Goal: Task Accomplishment & Management: Manage account settings

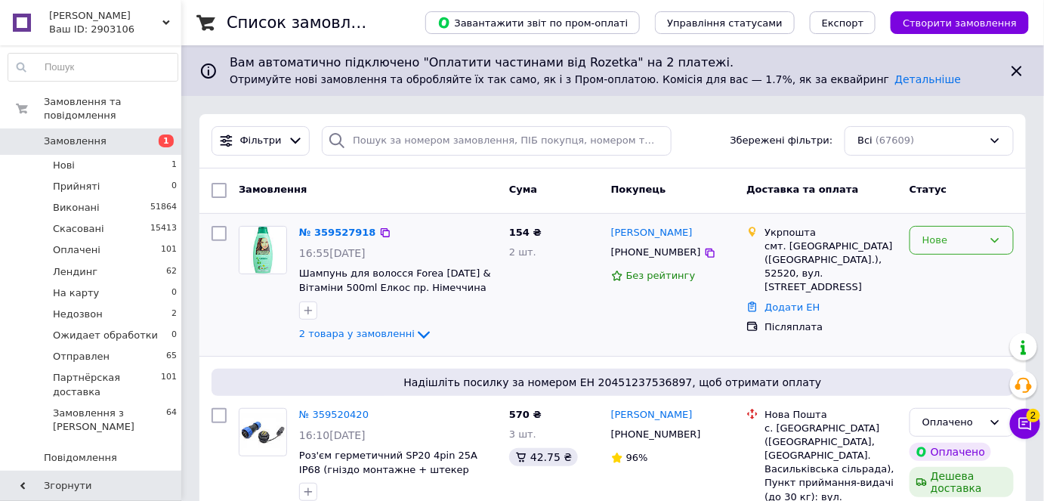
click at [942, 246] on div "Нове" at bounding box center [952, 241] width 60 height 16
click at [947, 268] on li "Прийнято" at bounding box center [961, 271] width 103 height 28
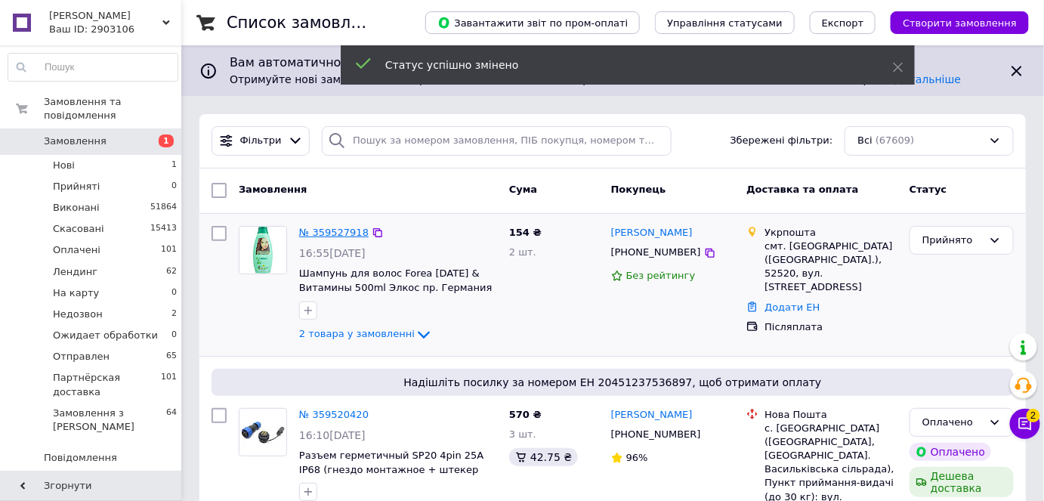
click at [332, 234] on link "№ 359527918" at bounding box center [333, 232] width 69 height 11
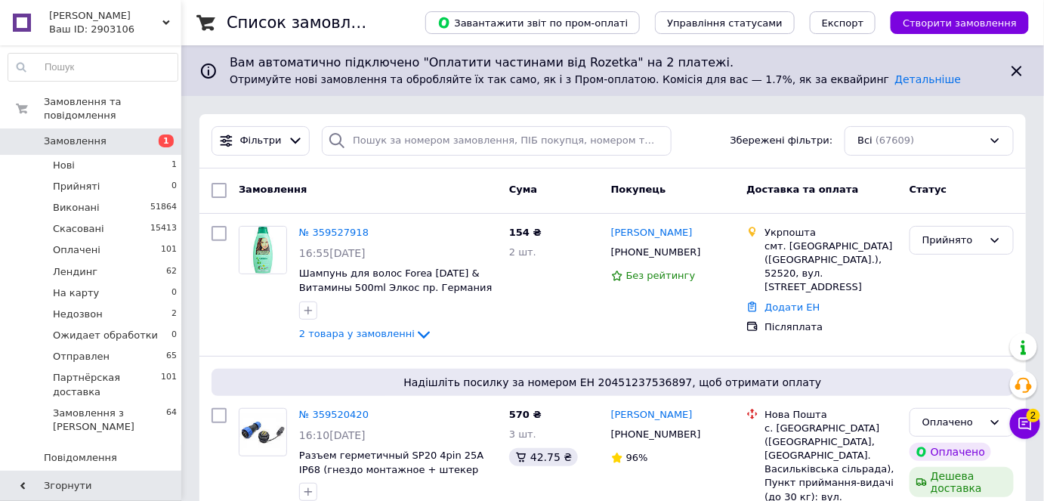
click at [104, 134] on span "Замовлення" at bounding box center [92, 141] width 96 height 14
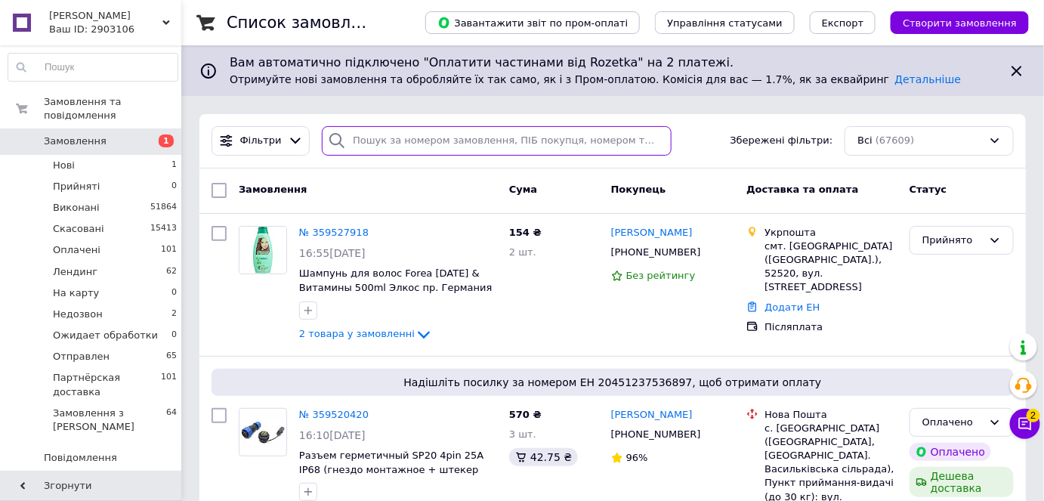
click at [417, 141] on input "search" at bounding box center [497, 140] width 350 height 29
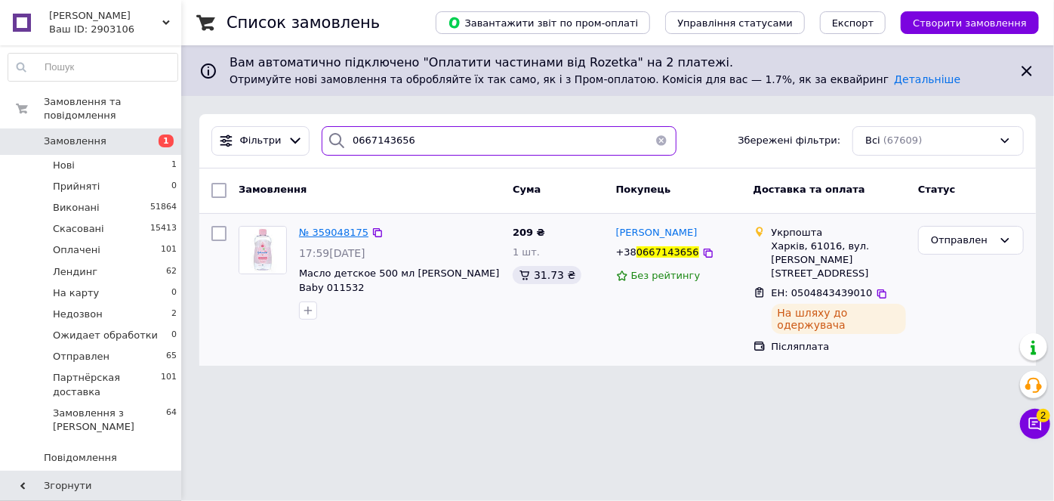
type input "0667143656"
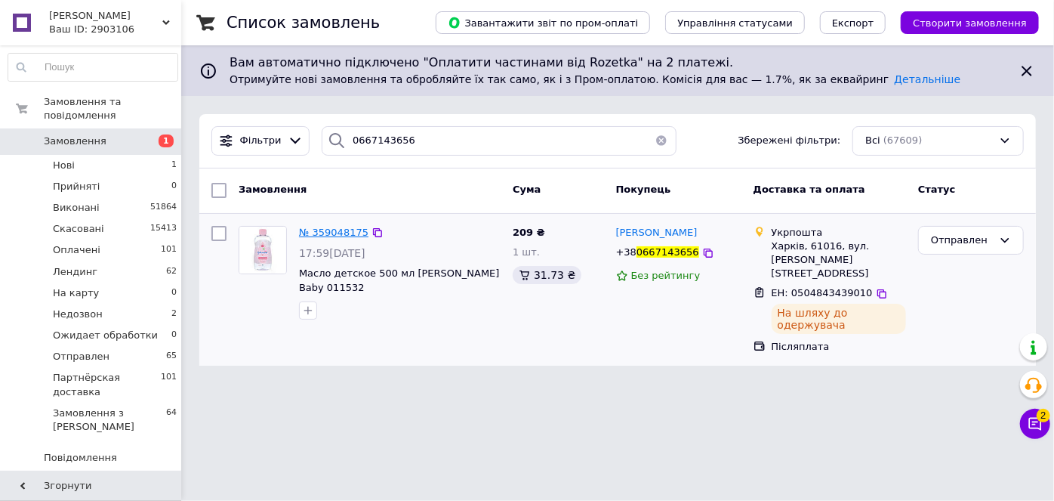
click at [342, 234] on span "№ 359048175" at bounding box center [333, 232] width 69 height 11
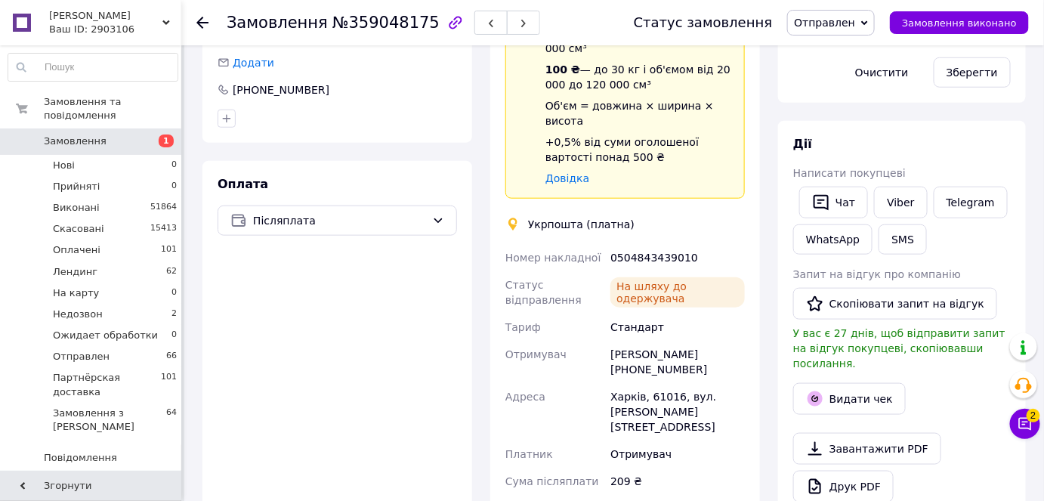
scroll to position [480, 0]
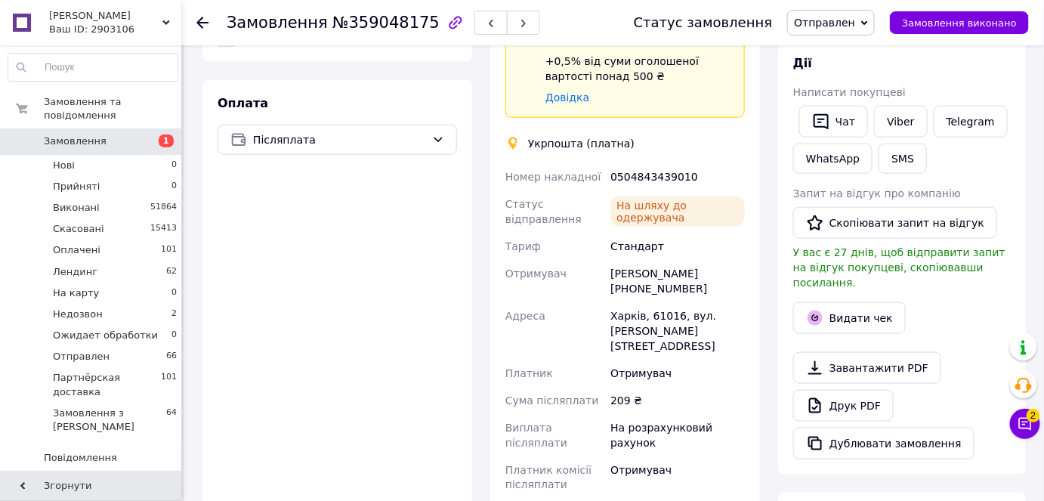
click at [652, 163] on div "0504843439010" at bounding box center [677, 176] width 140 height 27
copy div "0504843439010"
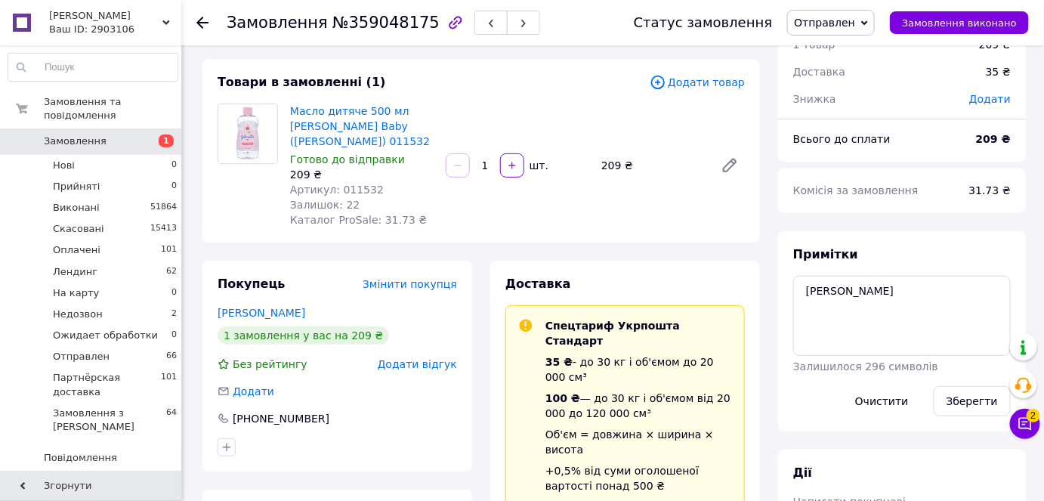
scroll to position [0, 0]
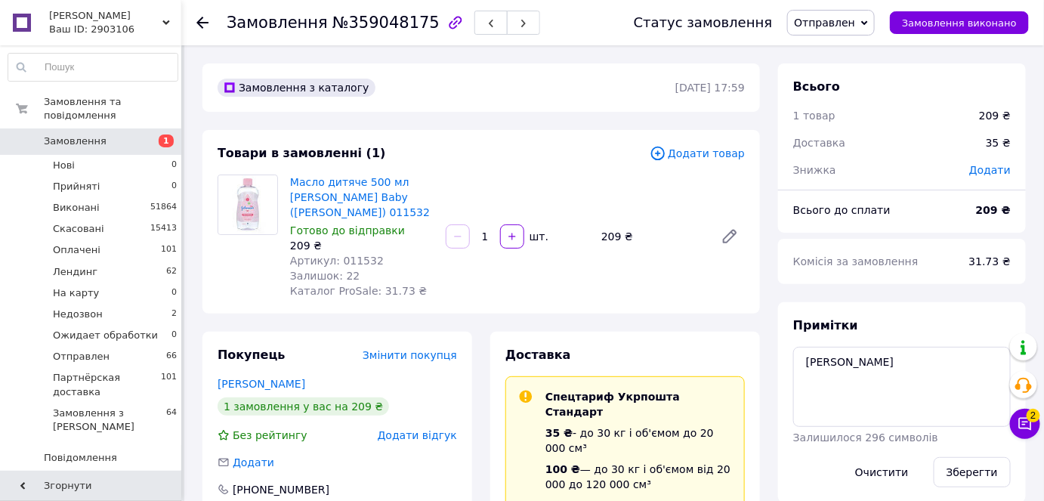
click at [38, 134] on span at bounding box center [22, 141] width 44 height 14
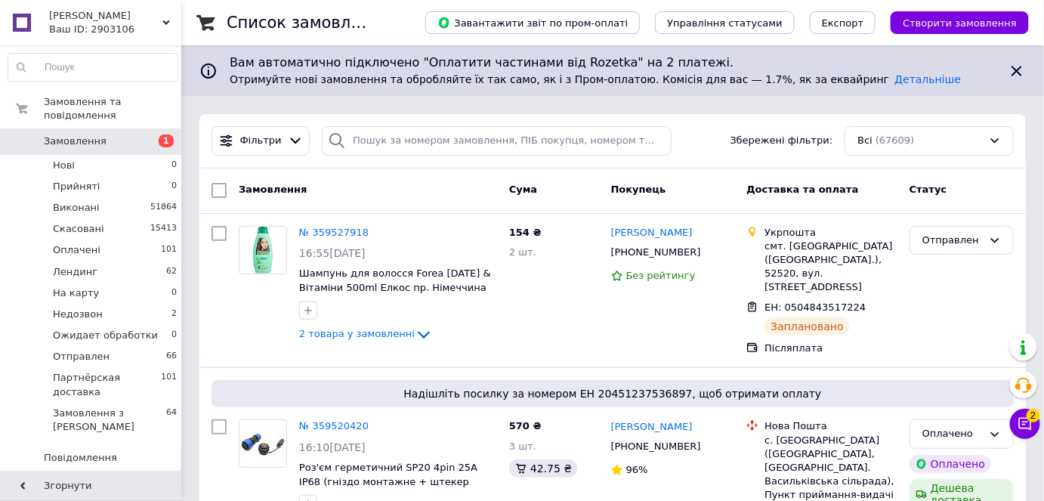
click at [98, 134] on span "Замовлення" at bounding box center [92, 141] width 96 height 14
click at [48, 134] on span "Замовлення" at bounding box center [75, 141] width 63 height 14
click at [1024, 417] on icon at bounding box center [1024, 423] width 15 height 15
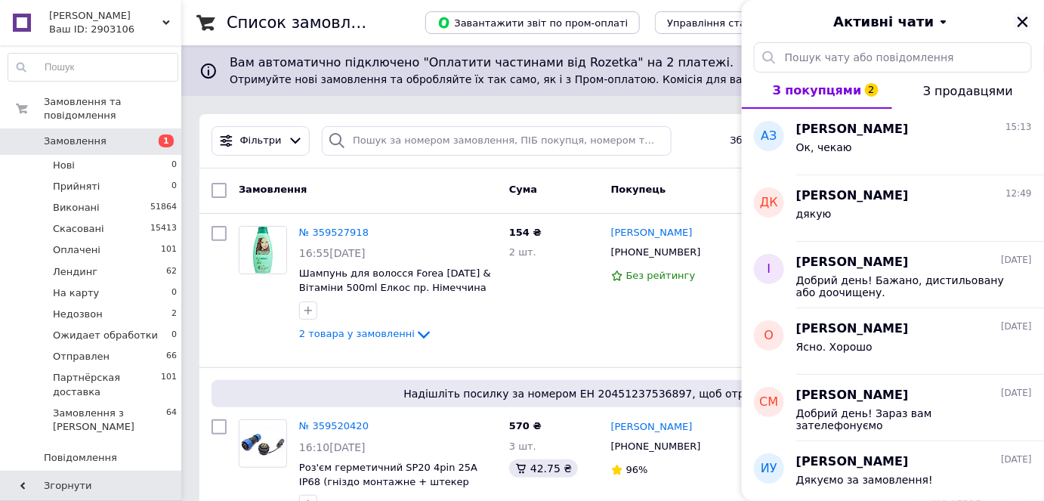
click at [1019, 22] on icon "Закрити" at bounding box center [1023, 22] width 14 height 14
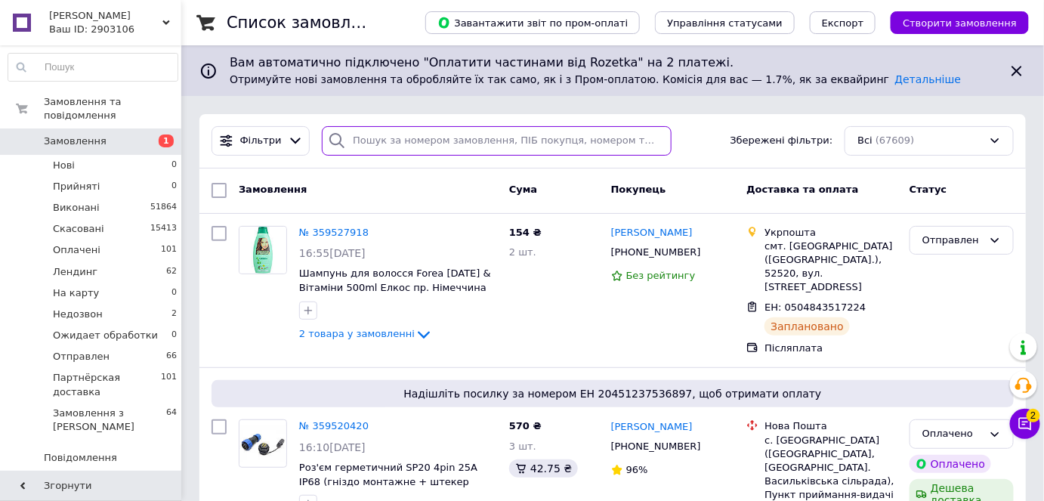
click at [379, 136] on input "search" at bounding box center [497, 140] width 350 height 29
paste input "380951929763"
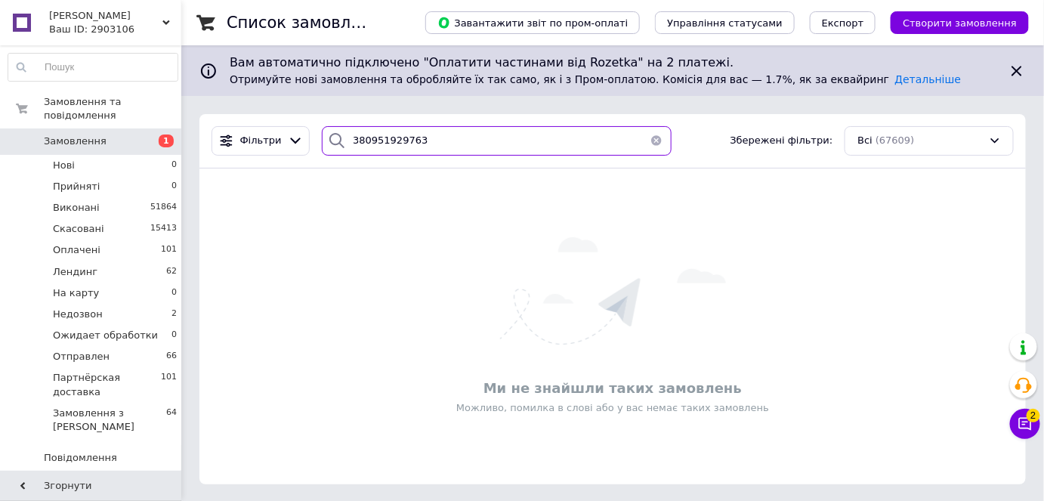
type input "380951929763"
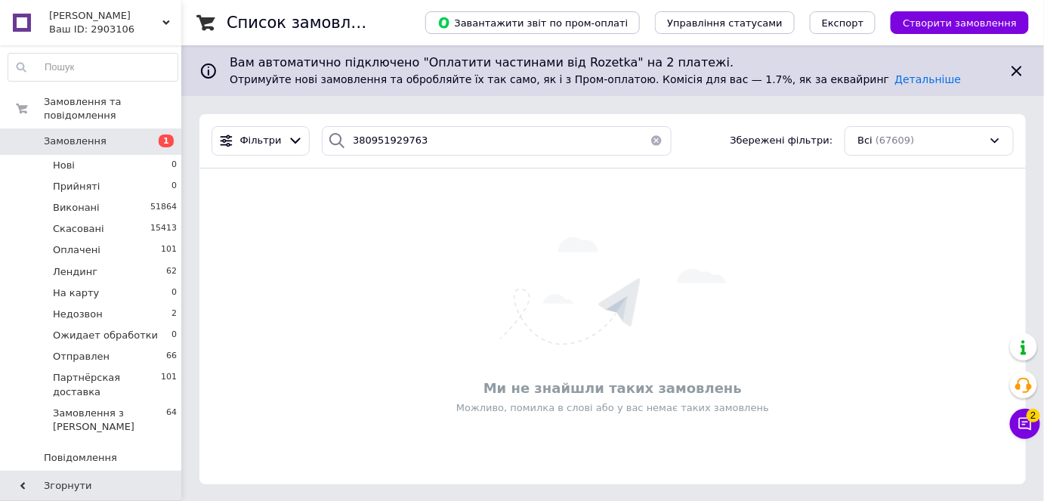
click at [137, 134] on span "Замовлення" at bounding box center [92, 141] width 96 height 14
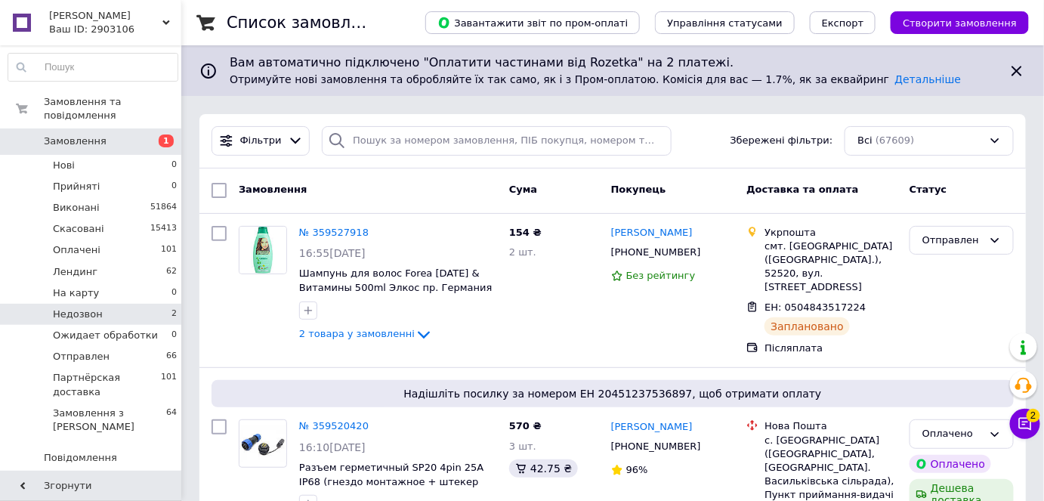
click at [128, 304] on li "Недозвон 2" at bounding box center [93, 314] width 186 height 21
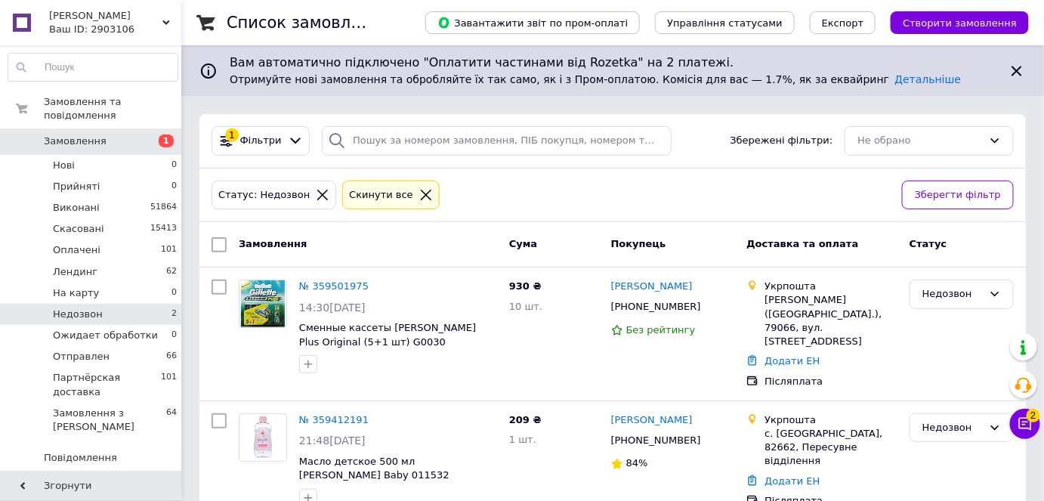
click at [104, 134] on span "Замовлення" at bounding box center [92, 141] width 96 height 14
